Goal: Task Accomplishment & Management: Complete application form

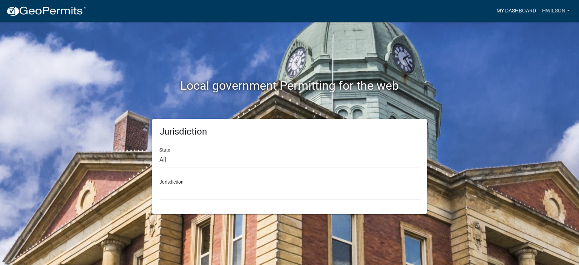
click at [517, 10] on link "My Dashboard" at bounding box center [516, 11] width 46 height 14
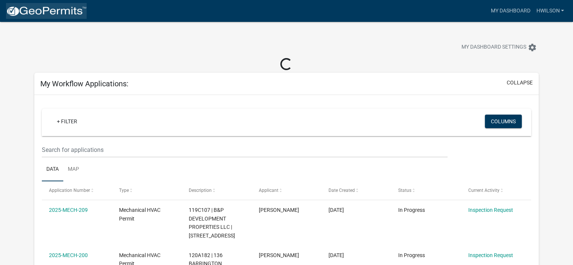
click at [69, 10] on img at bounding box center [46, 11] width 81 height 11
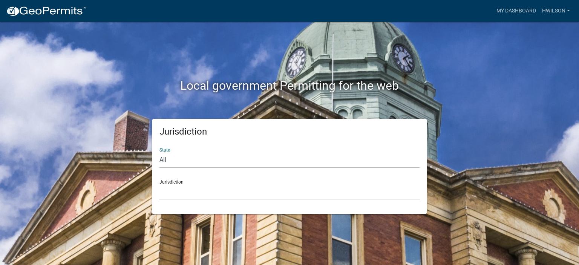
click at [243, 160] on select "All [US_STATE] [US_STATE] [US_STATE] [US_STATE] [US_STATE] [US_STATE] [US_STATE…" at bounding box center [289, 159] width 260 height 15
select select "[US_STATE]"
click at [159, 152] on select "All [US_STATE] [US_STATE] [US_STATE] [US_STATE] [US_STATE] [US_STATE] [US_STATE…" at bounding box center [289, 159] width 260 height 15
click at [226, 189] on select "[GEOGRAPHIC_DATA], [US_STATE][PERSON_NAME][GEOGRAPHIC_DATA], [US_STATE][PERSON_…" at bounding box center [289, 191] width 260 height 15
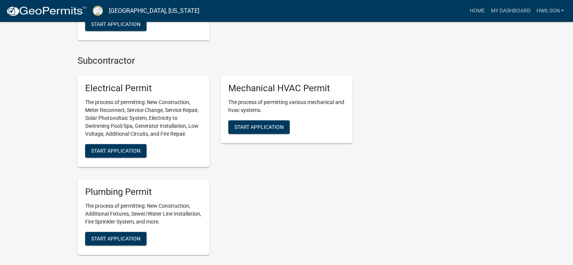
scroll to position [452, 0]
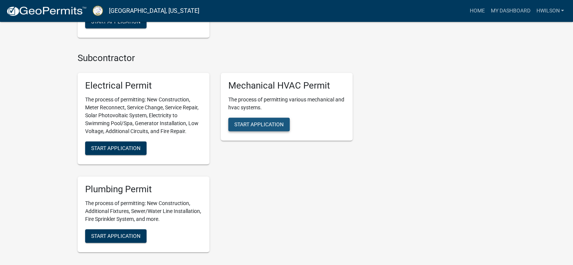
click at [276, 128] on button "Start Application" at bounding box center [258, 125] width 61 height 14
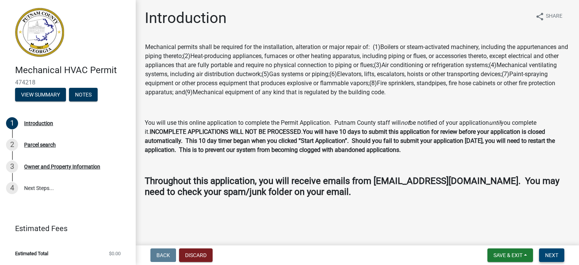
click at [553, 256] on span "Next" at bounding box center [551, 255] width 13 height 6
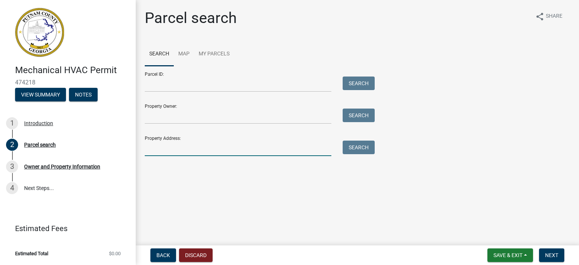
click at [208, 153] on input "Property Address:" at bounding box center [238, 147] width 186 height 15
type input "115 blue heron"
click at [359, 145] on button "Search" at bounding box center [358, 147] width 32 height 14
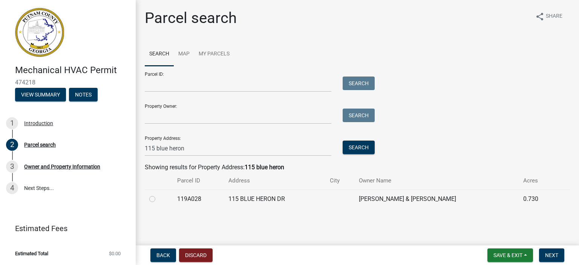
click at [239, 197] on td "115 BLUE HERON DR" at bounding box center [274, 198] width 101 height 18
click at [157, 200] on div at bounding box center [158, 198] width 19 height 9
click at [155, 200] on div at bounding box center [158, 198] width 19 height 9
click at [158, 194] on label at bounding box center [158, 194] width 0 height 0
click at [158, 199] on input "radio" at bounding box center [160, 196] width 5 height 5
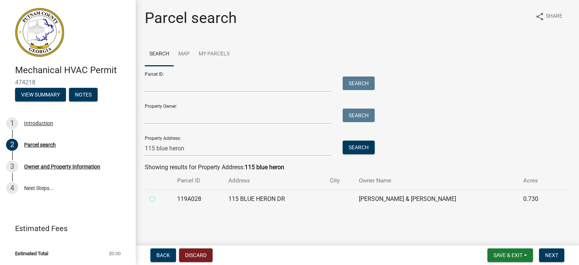
radio input "true"
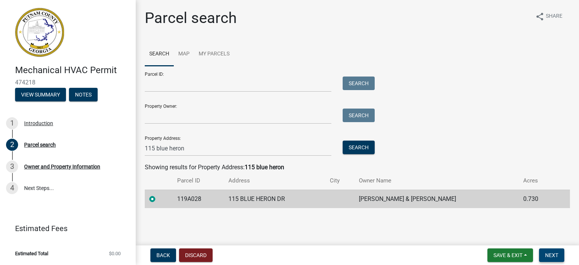
click at [544, 258] on button "Next" at bounding box center [551, 255] width 25 height 14
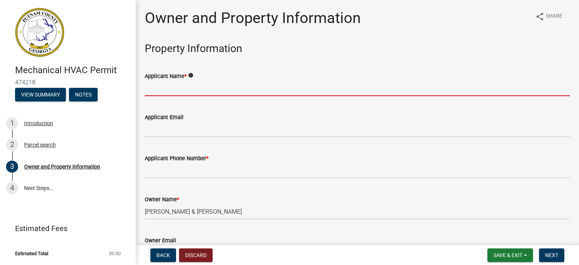
click at [236, 89] on input "Applicant Name *" at bounding box center [357, 88] width 425 height 15
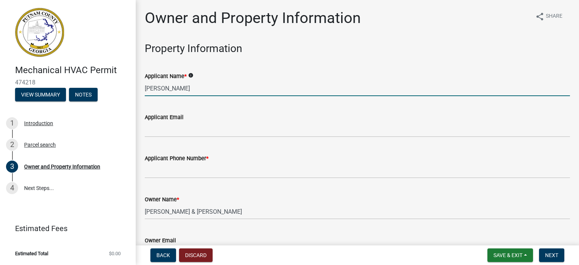
type input "[PERSON_NAME]"
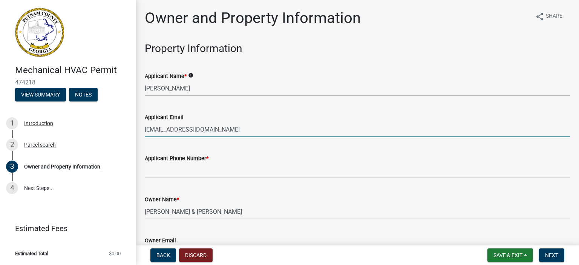
type input "[EMAIL_ADDRESS][DOMAIN_NAME]"
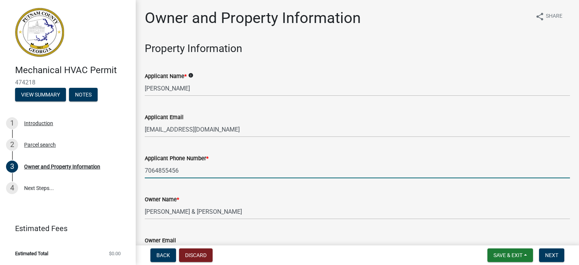
type input "7064855456"
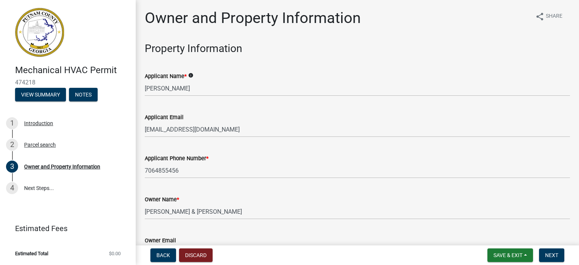
scroll to position [131, 0]
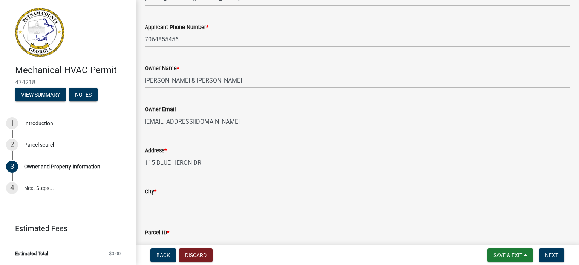
type input "[EMAIL_ADDRESS][DOMAIN_NAME]"
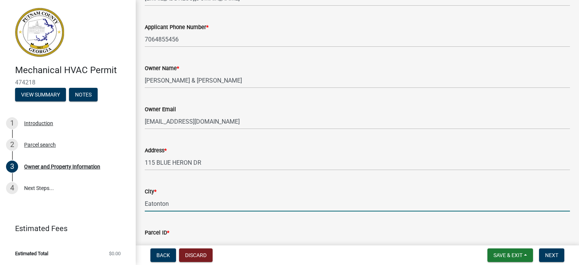
type input "Eatonton"
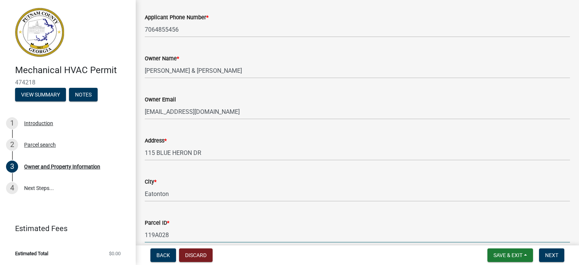
scroll to position [295, 0]
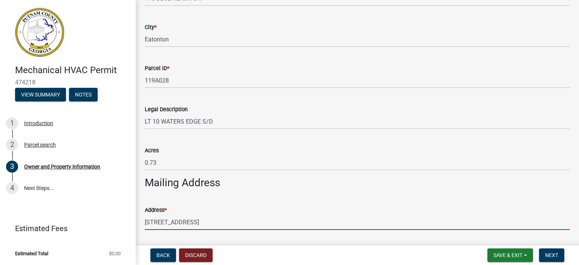
type input "[STREET_ADDRESS]"
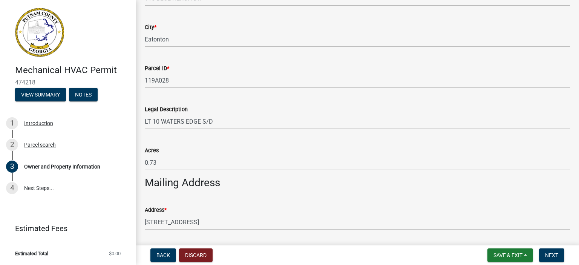
scroll to position [437, 0]
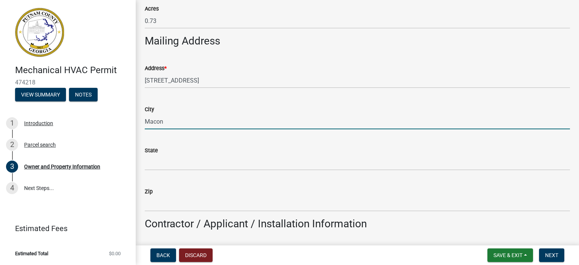
type input "Macon"
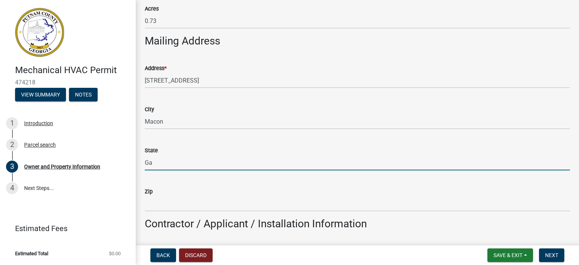
type input "Ga"
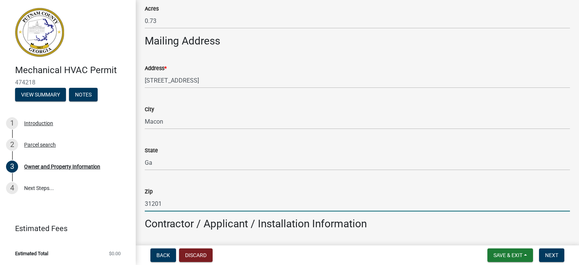
type input "31201"
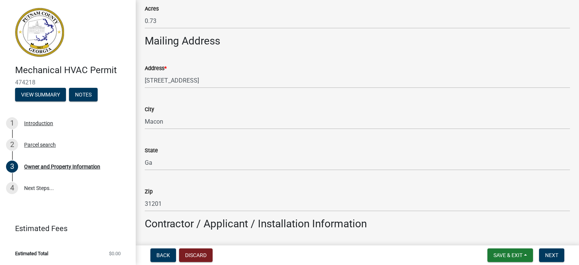
scroll to position [579, 0]
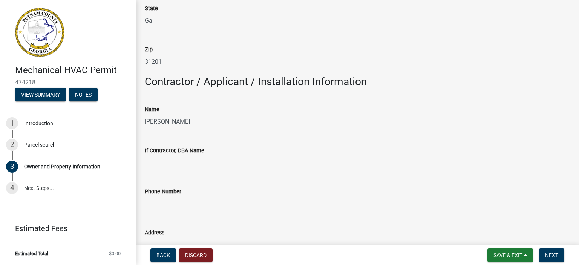
type input "[PERSON_NAME]"
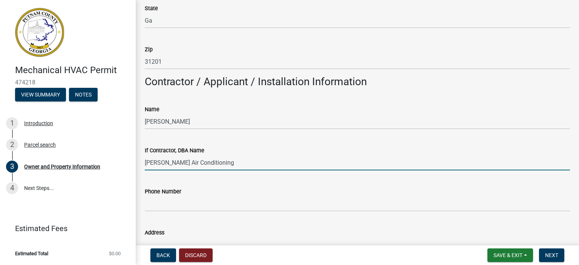
type input "[PERSON_NAME] Air Conditioning"
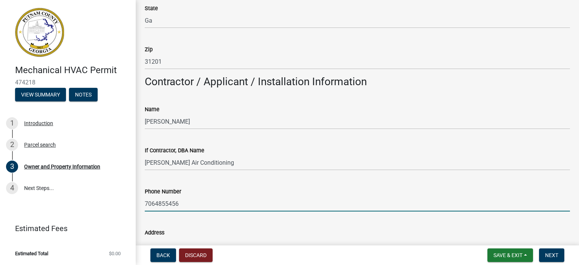
type input "7064855456"
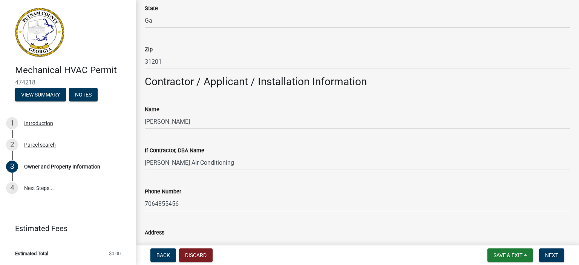
scroll to position [589, 0]
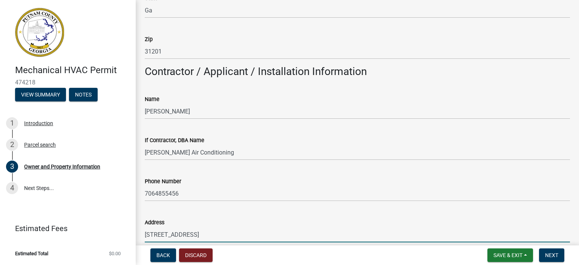
type input "[STREET_ADDRESS]"
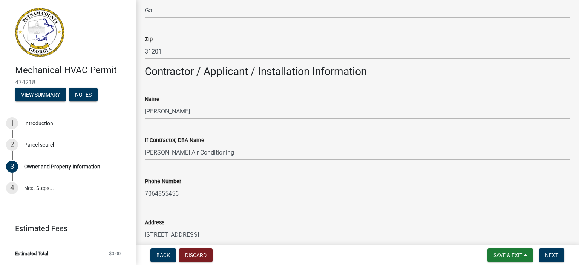
scroll to position [743, 0]
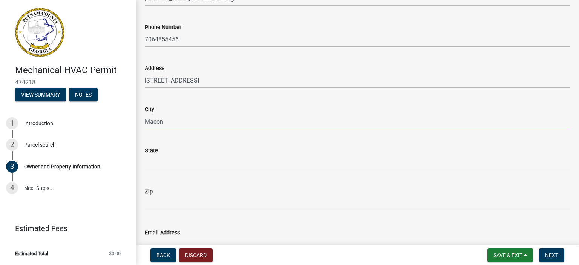
type input "Macon"
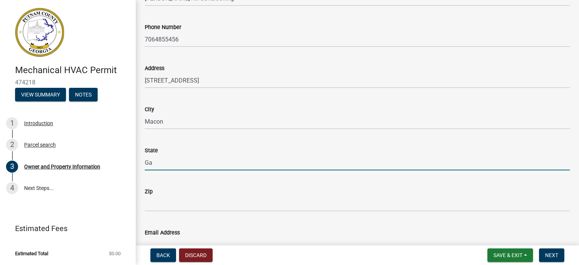
type input "Ga"
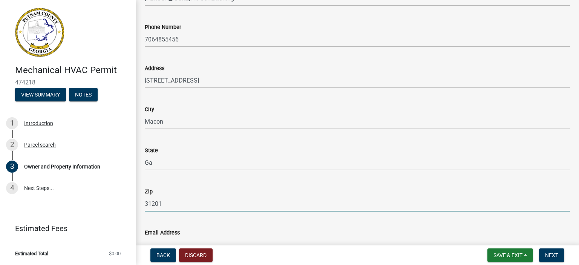
type input "31201"
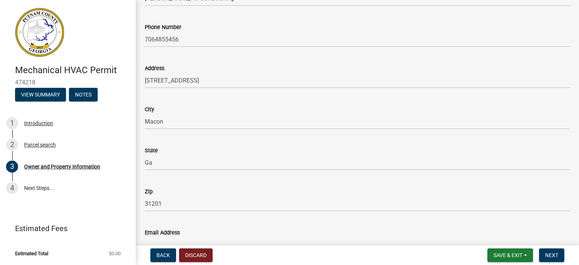
scroll to position [753, 0]
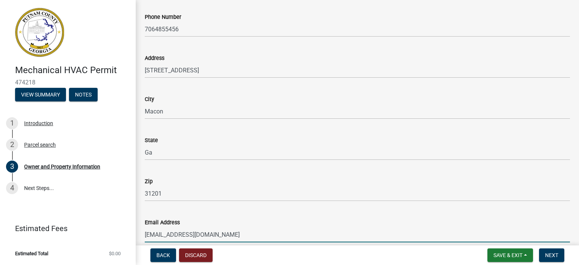
type input "[EMAIL_ADDRESS][DOMAIN_NAME]"
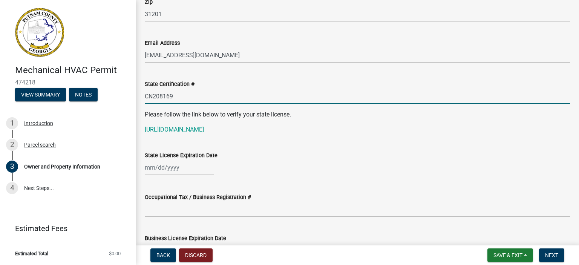
scroll to position [983, 0]
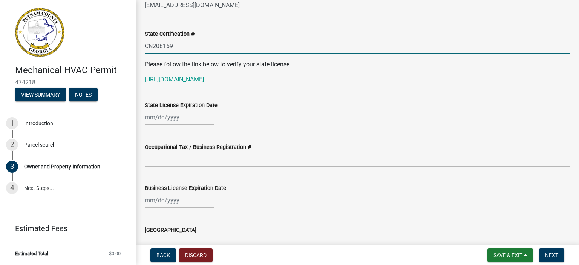
type input "CN208169"
click at [185, 121] on div at bounding box center [179, 117] width 69 height 15
select select "9"
select select "2025"
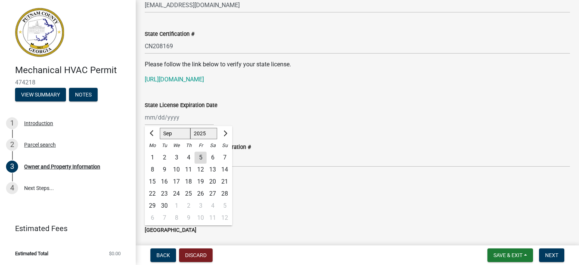
click at [181, 130] on select "Jan Feb Mar Apr May Jun [DATE] Aug Sep Oct Nov Dec" at bounding box center [175, 133] width 31 height 11
select select "11"
click at [160, 128] on select "Jan Feb Mar Apr May Jun [DATE] Aug Sep Oct Nov Dec" at bounding box center [175, 133] width 31 height 11
click at [224, 206] on div "30" at bounding box center [224, 206] width 12 height 12
type input "[DATE]"
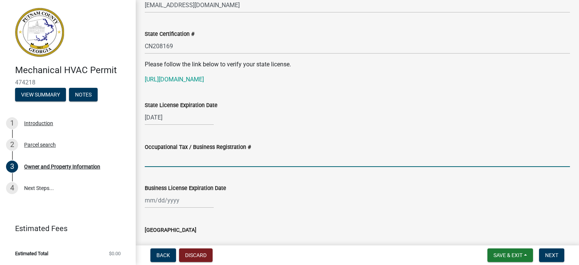
click at [201, 161] on input "Occupational Tax / Business Registration #" at bounding box center [357, 158] width 425 height 15
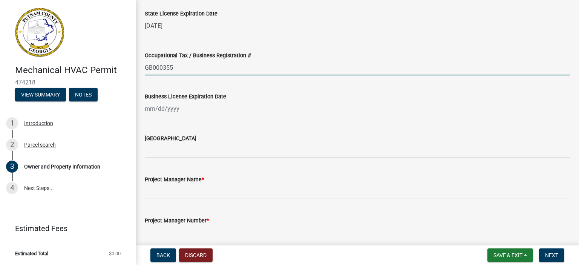
scroll to position [1096, 0]
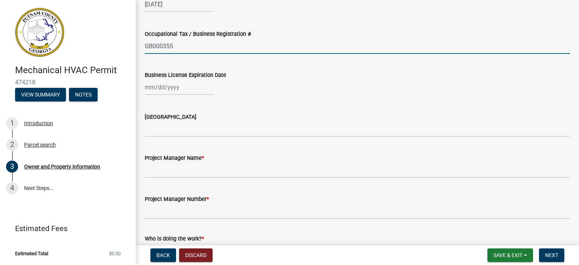
type input "GB000355"
click at [191, 94] on div at bounding box center [179, 86] width 69 height 15
select select "9"
select select "2025"
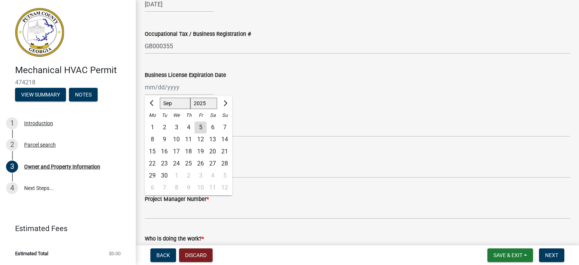
click at [178, 102] on select "Jan Feb Mar Apr May Jun [DATE] Aug Sep Oct Nov Dec" at bounding box center [175, 103] width 31 height 11
select select "3"
click at [160, 98] on select "Jan Feb Mar Apr May Jun [DATE] Aug Sep Oct Nov Dec" at bounding box center [175, 103] width 31 height 11
click at [206, 103] on select "1525 1526 1527 1528 1529 1530 1531 1532 1533 1534 1535 1536 1537 1538 1539 1540…" at bounding box center [203, 103] width 27 height 11
select select "2026"
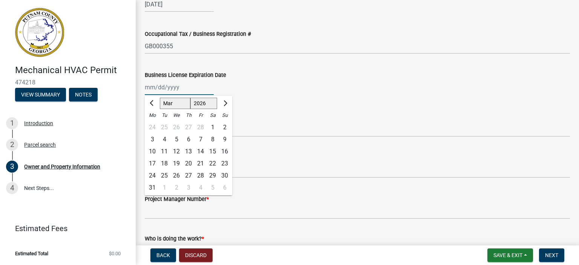
click at [190, 98] on select "1525 1526 1527 1528 1529 1530 1531 1532 1533 1534 1535 1536 1537 1538 1539 1540…" at bounding box center [203, 103] width 27 height 11
click at [163, 185] on div "31" at bounding box center [164, 188] width 12 height 12
type input "[DATE]"
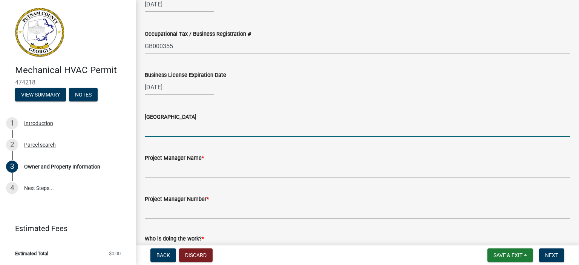
click at [188, 129] on input "[GEOGRAPHIC_DATA]" at bounding box center [357, 128] width 425 height 15
type input "[PERSON_NAME] Co"
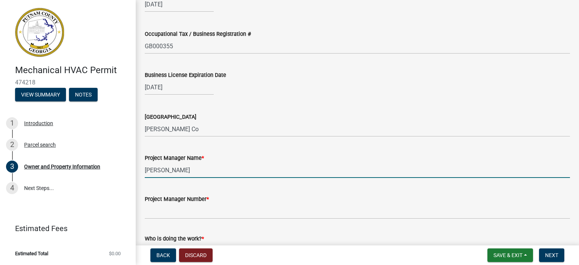
type input "[PERSON_NAME]"
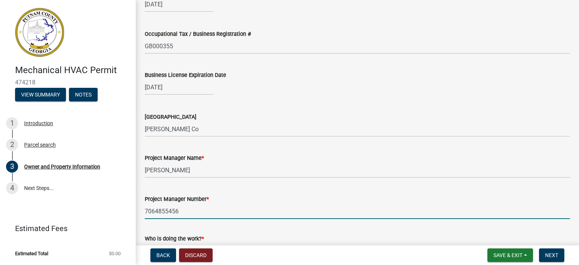
type input "7064855456"
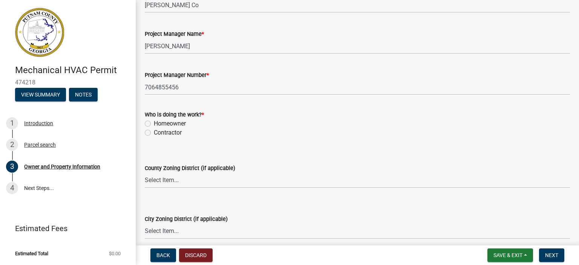
click at [166, 130] on label "Contractor" at bounding box center [168, 132] width 28 height 9
click at [159, 130] on input "Contractor" at bounding box center [156, 130] width 5 height 5
radio input "true"
click at [552, 262] on button "Next" at bounding box center [551, 255] width 25 height 14
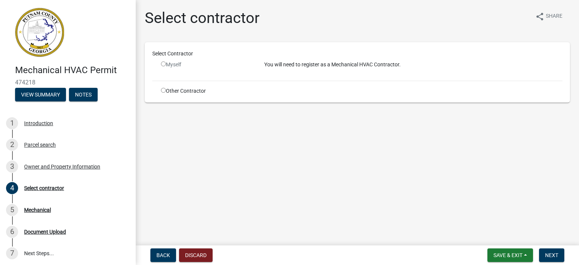
click at [163, 64] on input "radio" at bounding box center [163, 63] width 5 height 5
radio input "false"
click at [160, 90] on div "Other Contractor" at bounding box center [206, 91] width 103 height 8
click at [165, 90] on input "radio" at bounding box center [163, 90] width 5 height 5
radio input "true"
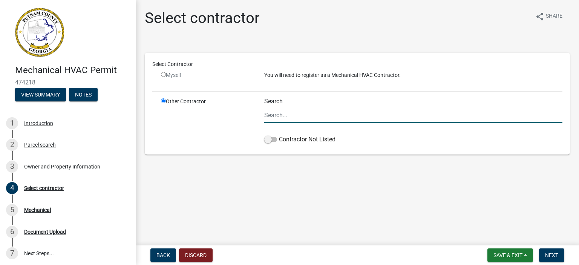
click at [305, 113] on input "Search" at bounding box center [413, 114] width 298 height 15
type input "R"
type input "[PERSON_NAME] Refrigeration"
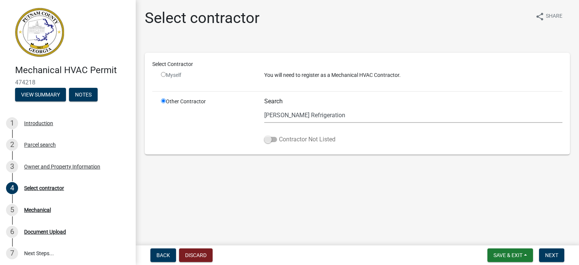
click at [267, 138] on span at bounding box center [270, 139] width 13 height 5
click at [279, 135] on input "Contractor Not Listed" at bounding box center [279, 135] width 0 height 0
click at [154, 250] on button "Back" at bounding box center [163, 255] width 26 height 14
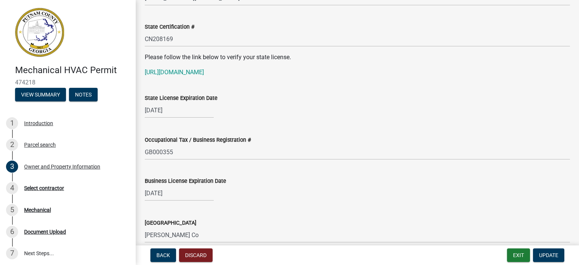
scroll to position [977, 0]
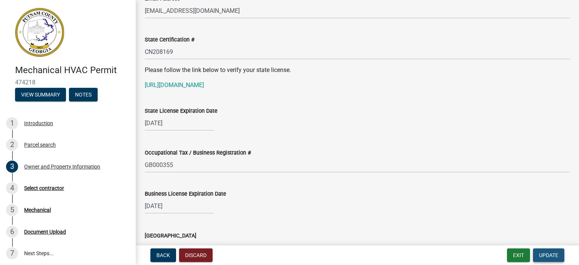
click at [544, 252] on span "Update" at bounding box center [548, 255] width 19 height 6
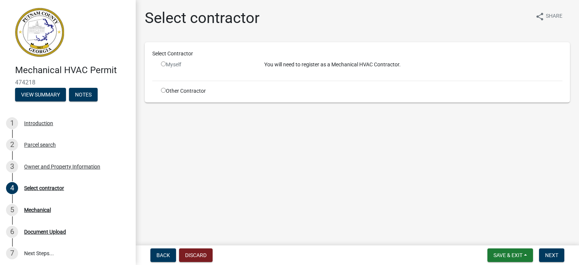
click at [161, 90] on input "radio" at bounding box center [163, 90] width 5 height 5
radio input "true"
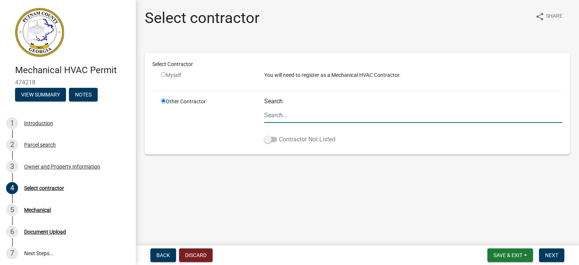
click at [274, 138] on span at bounding box center [270, 139] width 13 height 5
click at [279, 135] on input "Contractor Not Listed" at bounding box center [279, 135] width 0 height 0
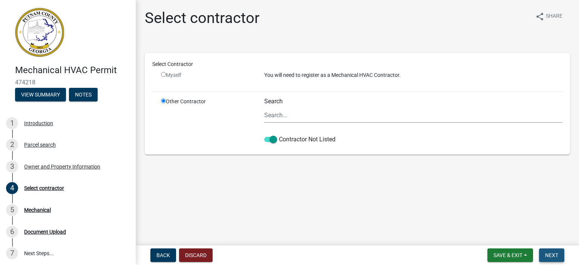
click at [551, 253] on span "Next" at bounding box center [551, 255] width 13 height 6
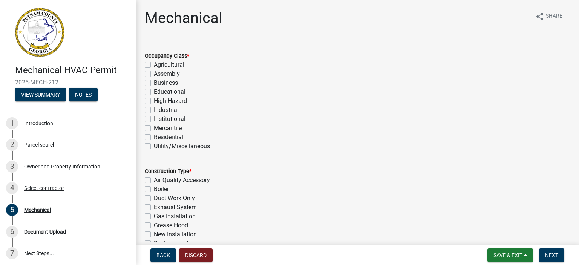
click at [166, 136] on label "Residential" at bounding box center [168, 137] width 29 height 9
click at [159, 136] on input "Residential" at bounding box center [156, 135] width 5 height 5
checkbox input "true"
checkbox input "false"
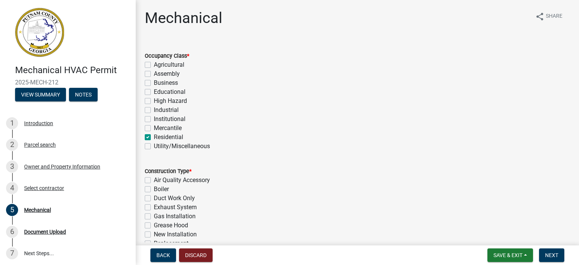
checkbox input "false"
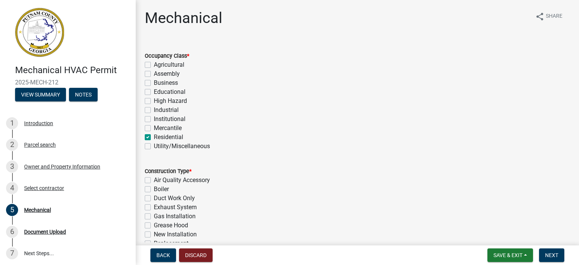
checkbox input "false"
checkbox input "true"
checkbox input "false"
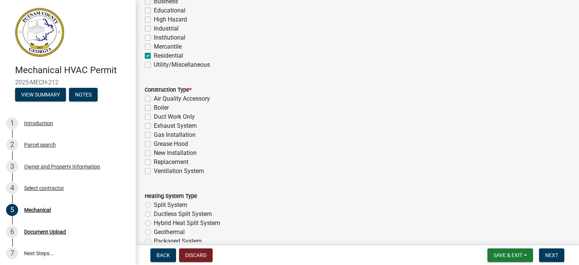
scroll to position [113, 0]
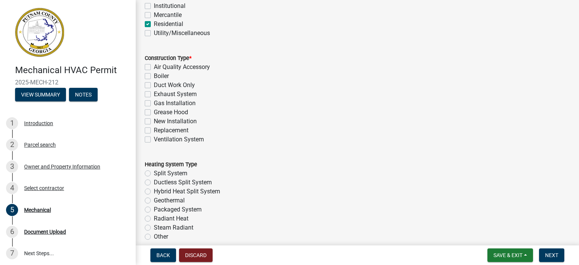
click at [174, 120] on label "New Installation" at bounding box center [175, 121] width 43 height 9
click at [159, 120] on input "New Installation" at bounding box center [156, 119] width 5 height 5
checkbox input "true"
checkbox input "false"
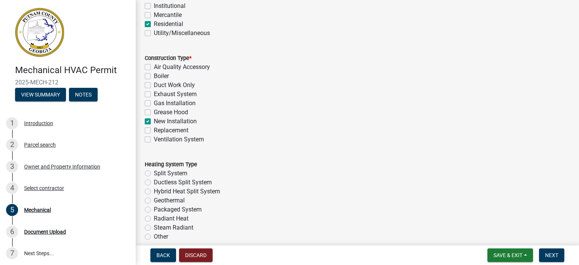
checkbox input "false"
checkbox input "true"
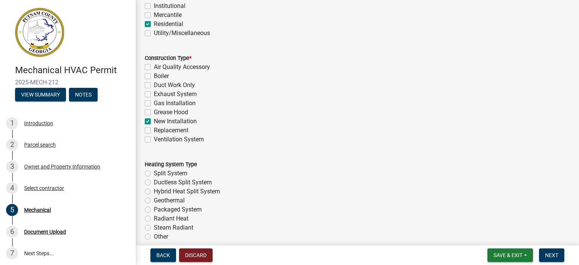
checkbox input "false"
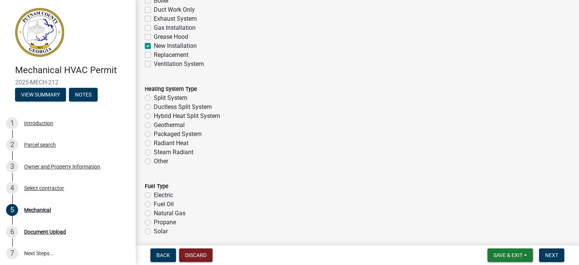
click at [172, 96] on label "Split System" at bounding box center [171, 97] width 34 height 9
click at [159, 96] on input "Split System" at bounding box center [156, 95] width 5 height 5
radio input "true"
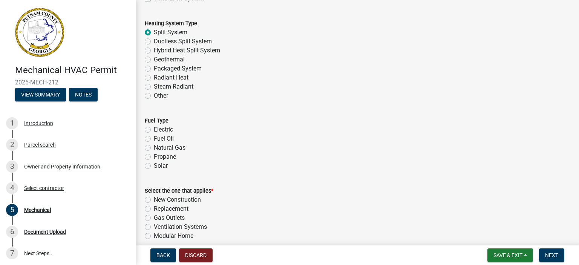
scroll to position [264, 0]
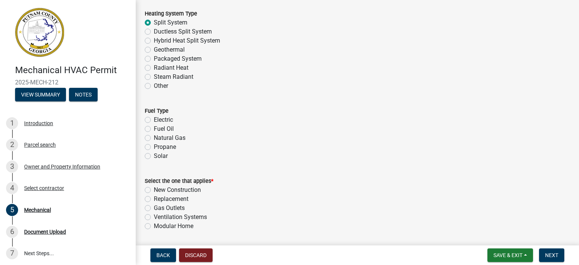
click at [157, 119] on label "Electric" at bounding box center [163, 119] width 19 height 9
click at [157, 119] on input "Electric" at bounding box center [156, 117] width 5 height 5
radio input "true"
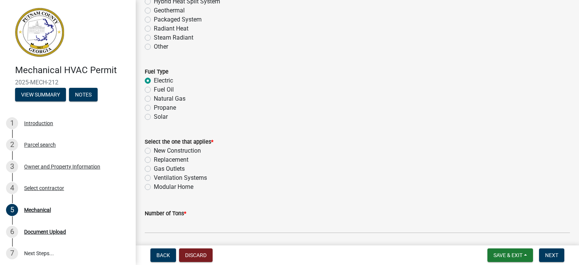
scroll to position [377, 0]
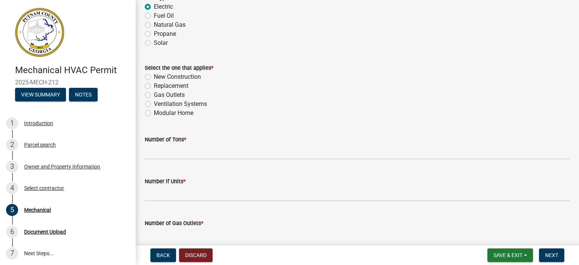
click at [176, 78] on label "New Construction" at bounding box center [177, 76] width 47 height 9
click at [159, 77] on input "New Construction" at bounding box center [156, 74] width 5 height 5
radio input "true"
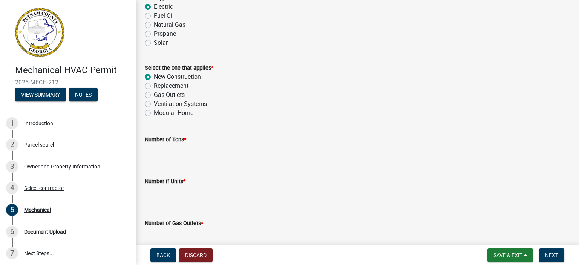
click at [189, 156] on input "text" at bounding box center [357, 151] width 425 height 15
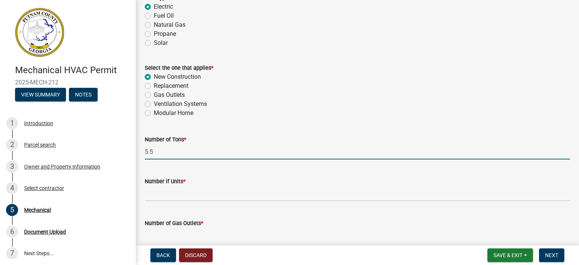
type input "5.5"
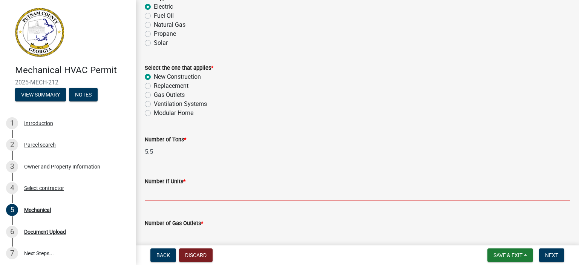
click at [208, 193] on input "text" at bounding box center [357, 193] width 425 height 15
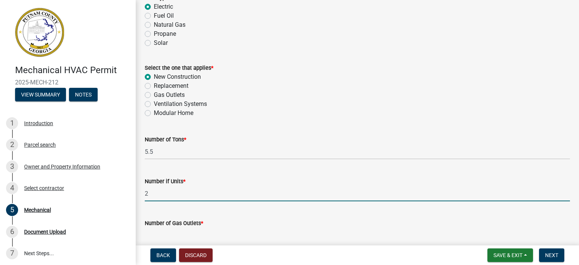
type input "2"
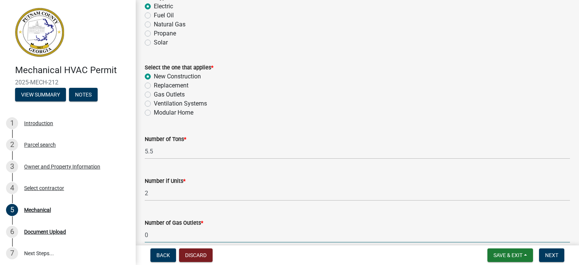
type input "0"
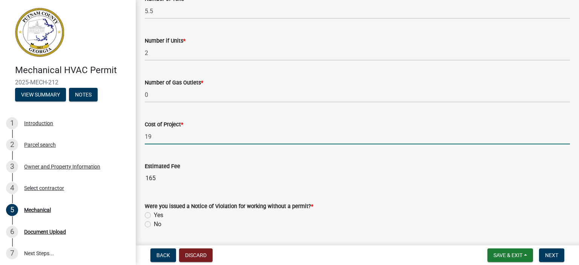
type input "1"
type input "29000"
click at [154, 222] on label "No" at bounding box center [158, 224] width 8 height 9
click at [154, 222] on input "No" at bounding box center [156, 222] width 5 height 5
radio input "true"
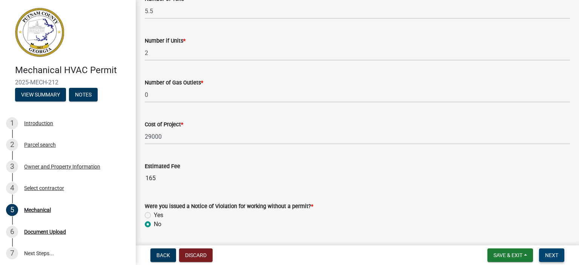
click at [553, 257] on span "Next" at bounding box center [551, 255] width 13 height 6
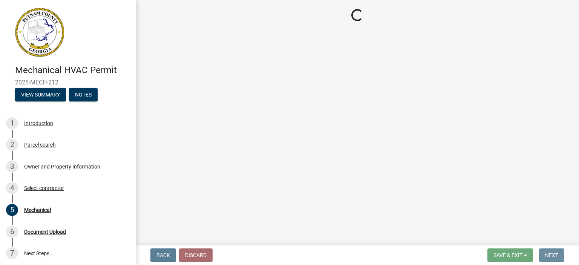
scroll to position [0, 0]
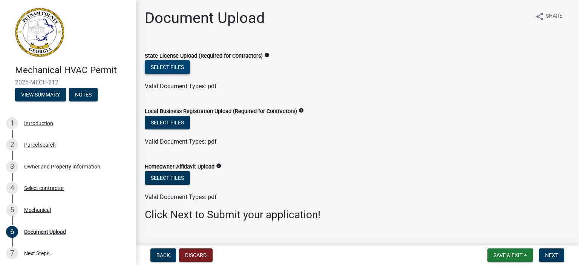
click at [179, 63] on button "Select files" at bounding box center [167, 67] width 45 height 14
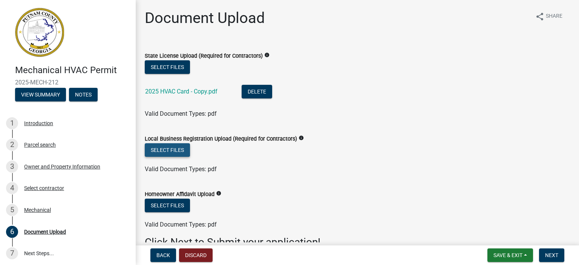
click at [172, 149] on button "Select files" at bounding box center [167, 150] width 45 height 14
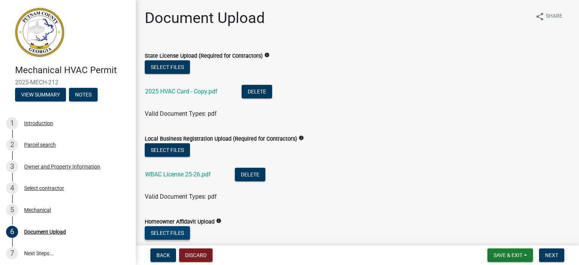
click at [172, 235] on button "Select files" at bounding box center [167, 233] width 45 height 14
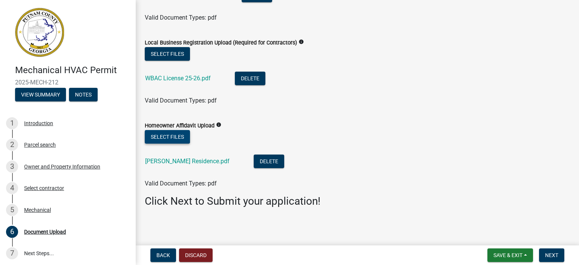
scroll to position [96, 0]
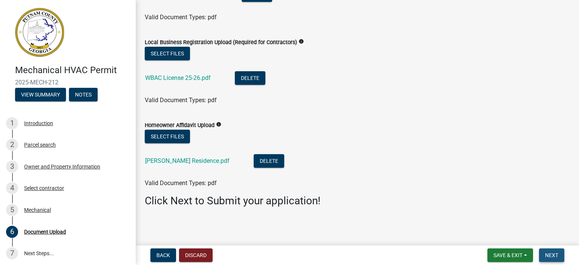
click at [551, 258] on button "Next" at bounding box center [551, 255] width 25 height 14
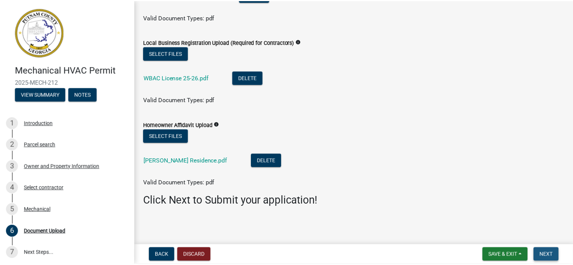
scroll to position [0, 0]
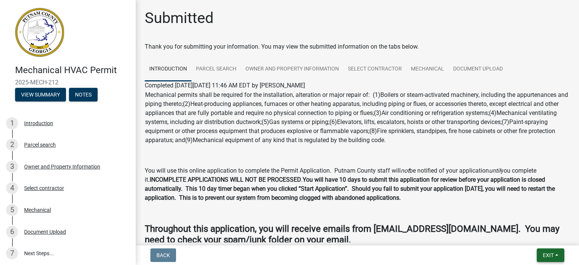
click at [544, 254] on span "Exit" at bounding box center [547, 255] width 11 height 6
click at [531, 236] on button "Save & Exit" at bounding box center [534, 235] width 60 height 18
